Goal: Check status: Check status

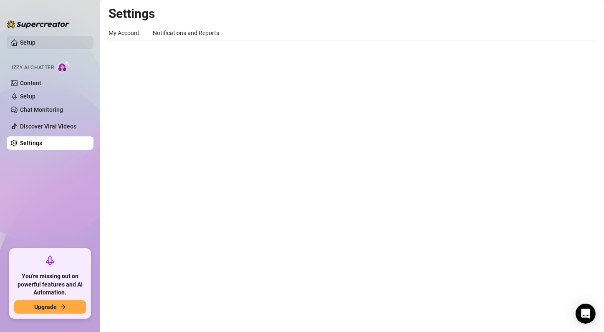
click at [35, 43] on link "Setup" at bounding box center [27, 42] width 15 height 7
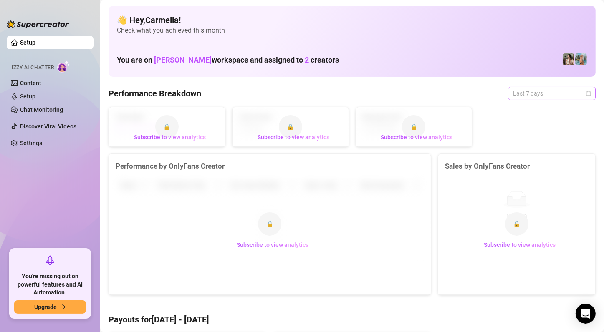
click at [584, 92] on div "Last 7 days" at bounding box center [552, 93] width 88 height 13
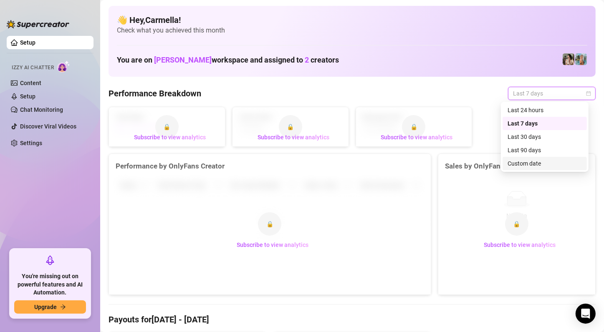
click at [528, 162] on div "Custom date" at bounding box center [544, 163] width 74 height 9
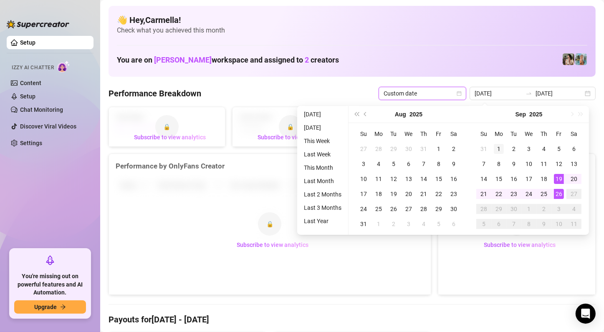
type input "[DATE]"
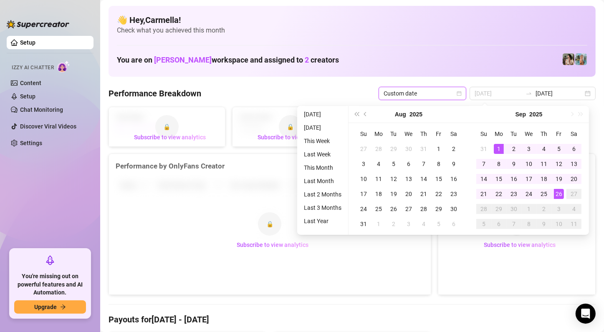
click at [498, 148] on div "1" at bounding box center [498, 149] width 10 height 10
type input "[DATE]"
click at [559, 194] on div "26" at bounding box center [558, 194] width 10 height 10
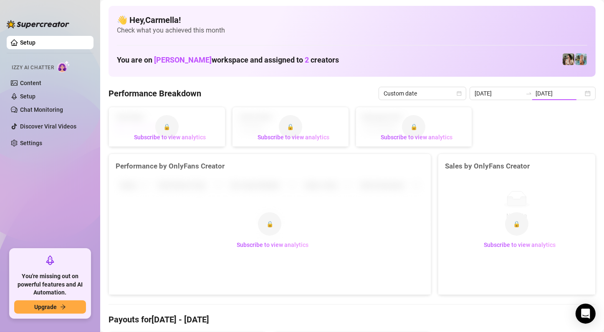
type input "[DATE]"
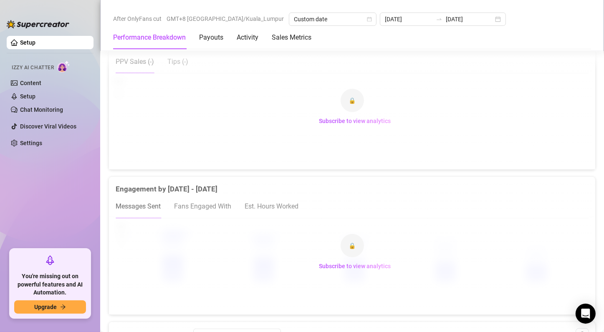
scroll to position [459, 0]
